Goal: Task Accomplishment & Management: Use online tool/utility

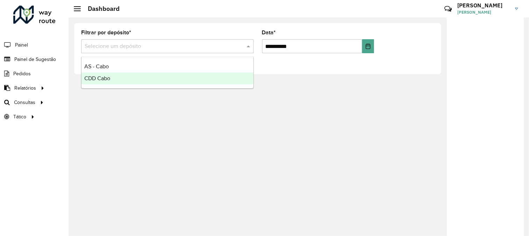
click at [218, 111] on div "**********" at bounding box center [299, 126] width 460 height 218
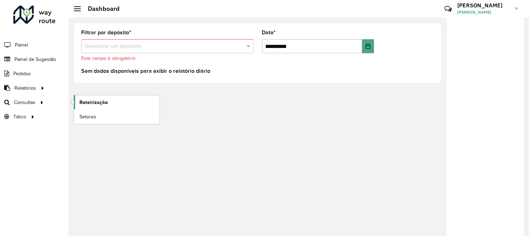
click at [100, 102] on span "Roteirização" at bounding box center [93, 102] width 28 height 7
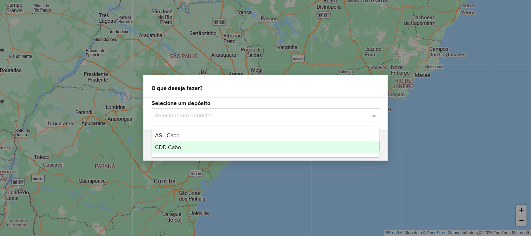
click at [183, 148] on div "CDD Cabo" at bounding box center [265, 147] width 227 height 12
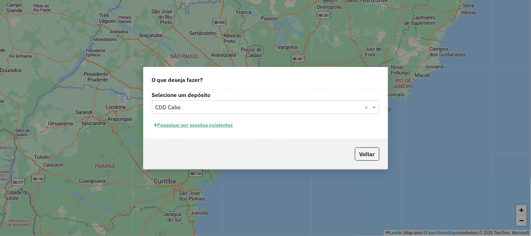
click at [215, 127] on button "Pesquisar por sessões existentes" at bounding box center [194, 125] width 84 height 11
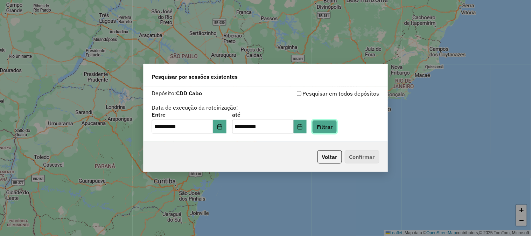
click at [336, 124] on button "Filtrar" at bounding box center [324, 126] width 25 height 13
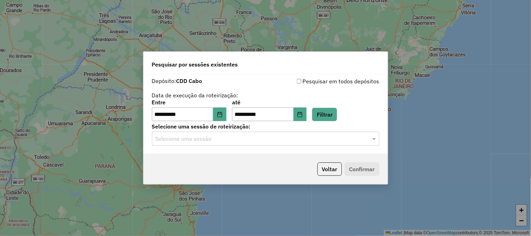
click at [208, 140] on input "text" at bounding box center [258, 139] width 206 height 8
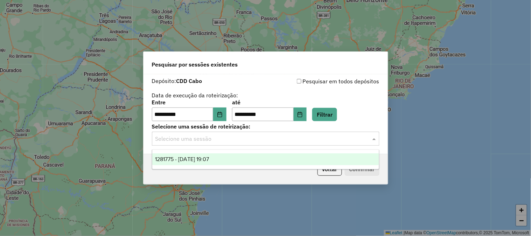
click at [225, 161] on div "1281775 - 24/09/2025 19:07" at bounding box center [265, 159] width 227 height 12
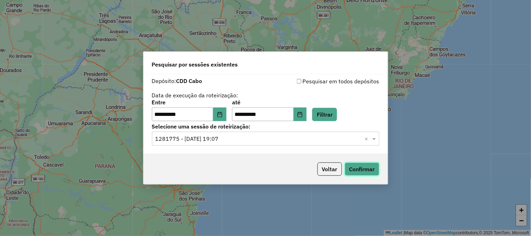
click at [354, 169] on button "Confirmar" at bounding box center [362, 168] width 35 height 13
click at [223, 113] on icon "Choose Date" at bounding box center [220, 115] width 6 height 6
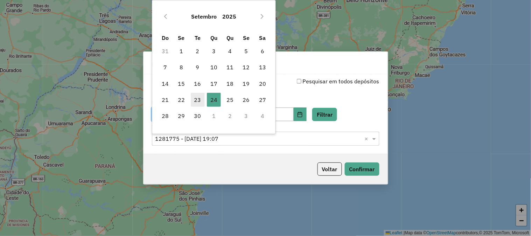
click at [201, 100] on span "23" at bounding box center [198, 100] width 14 height 14
type input "**********"
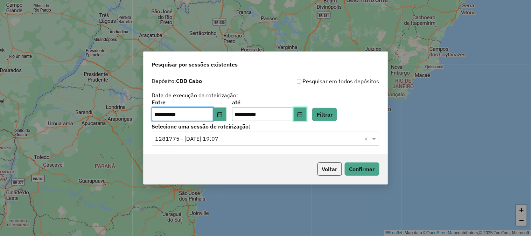
click at [303, 115] on icon "Choose Date" at bounding box center [300, 115] width 6 height 6
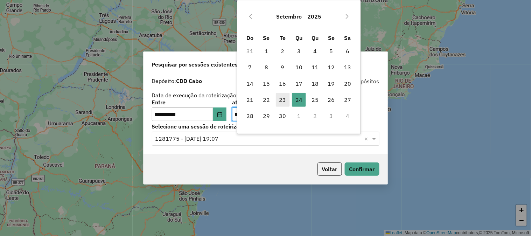
click at [284, 99] on span "23" at bounding box center [283, 100] width 14 height 14
type input "**********"
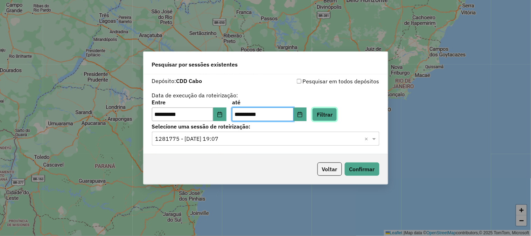
click at [329, 111] on button "Filtrar" at bounding box center [324, 114] width 25 height 13
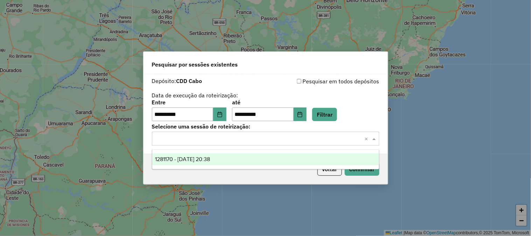
click at [289, 144] on div "Selecione uma sessão × ×" at bounding box center [265, 139] width 227 height 14
drag, startPoint x: 245, startPoint y: 158, endPoint x: 258, endPoint y: 163, distance: 13.5
click at [246, 158] on div "1281170 - 23/09/2025 20:38" at bounding box center [265, 159] width 227 height 12
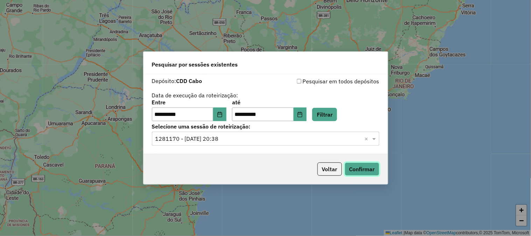
click at [352, 173] on button "Confirmar" at bounding box center [362, 168] width 35 height 13
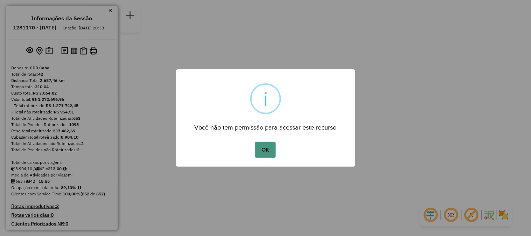
click at [272, 151] on button "OK" at bounding box center [265, 150] width 21 height 16
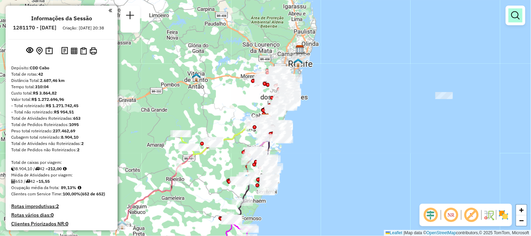
click at [514, 19] on em at bounding box center [515, 15] width 8 height 8
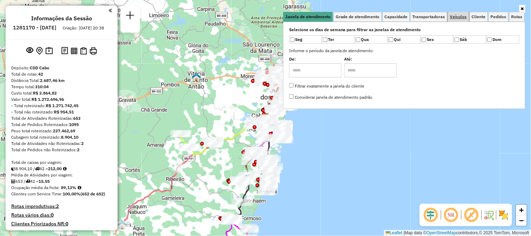
click at [455, 17] on span "Veículos" at bounding box center [458, 17] width 17 height 4
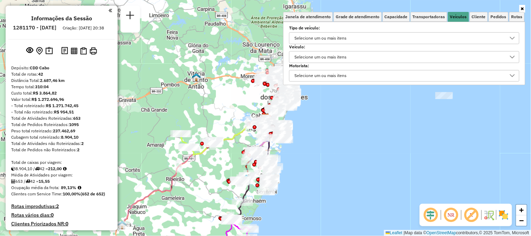
click at [349, 56] on div "Selecione um ou mais itens" at bounding box center [320, 56] width 57 height 11
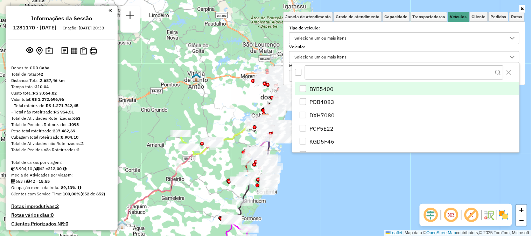
scroll to position [4, 23]
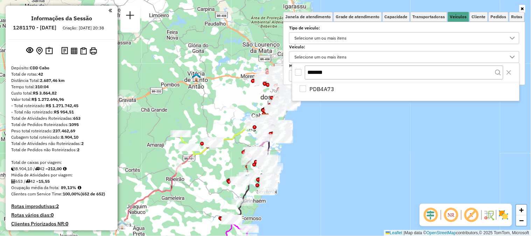
type input "*******"
click at [298, 74] on div "All items unselected" at bounding box center [298, 72] width 7 height 7
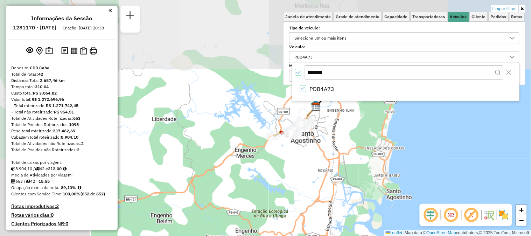
drag, startPoint x: 347, startPoint y: 174, endPoint x: 388, endPoint y: 205, distance: 51.4
click at [389, 207] on div "Limpar filtros Janela de atendimento Grade de atendimento Capacidade Transporta…" at bounding box center [265, 118] width 531 height 236
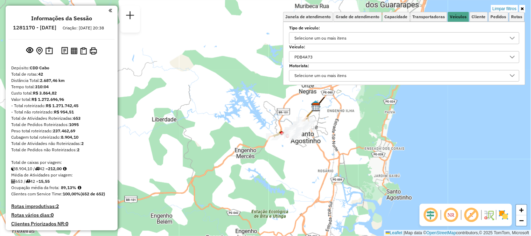
click at [522, 9] on icon at bounding box center [522, 9] width 3 height 4
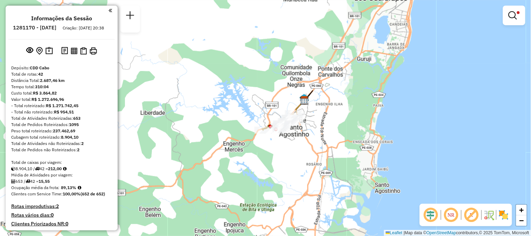
drag, startPoint x: 359, startPoint y: 122, endPoint x: 348, endPoint y: 113, distance: 14.4
click at [348, 113] on div "Limpar filtros Janela de atendimento Grade de atendimento Capacidade Transporta…" at bounding box center [265, 118] width 531 height 236
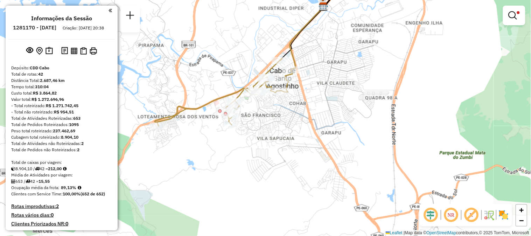
drag, startPoint x: 323, startPoint y: 97, endPoint x: 307, endPoint y: 108, distance: 20.3
click at [307, 108] on div "Limpar filtros Janela de atendimento Grade de atendimento Capacidade Transporta…" at bounding box center [265, 118] width 531 height 236
